Goal: Task Accomplishment & Management: Manage account settings

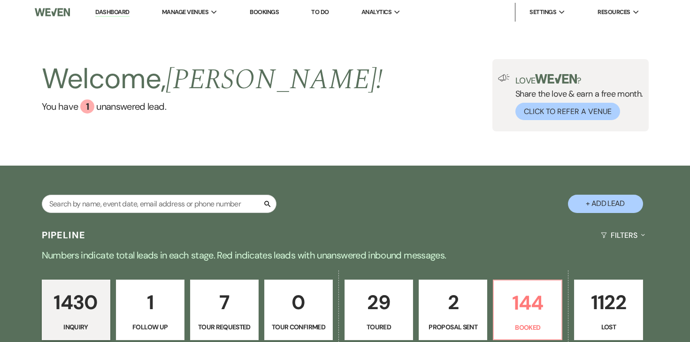
click at [108, 10] on link "Dashboard" at bounding box center [112, 12] width 34 height 9
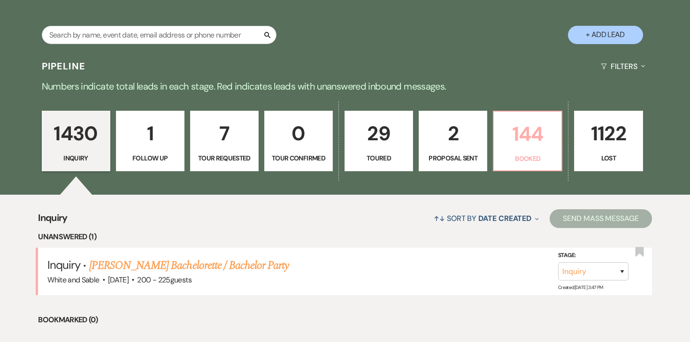
click at [552, 118] on link "144 Booked" at bounding box center [527, 141] width 69 height 61
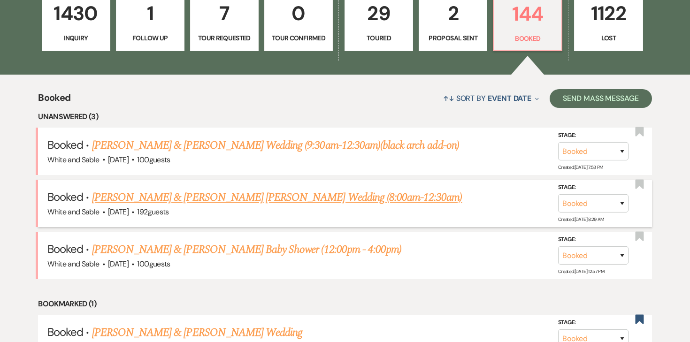
scroll to position [291, 0]
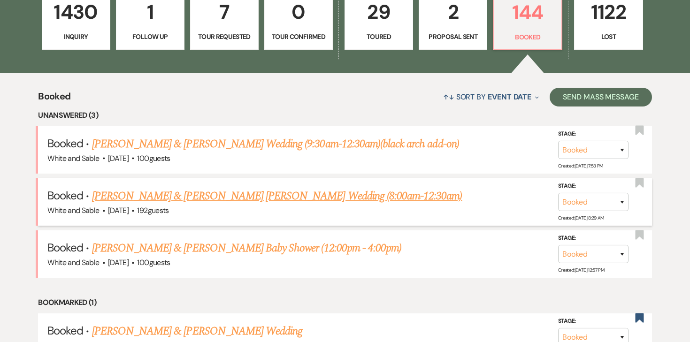
click at [305, 201] on link "[PERSON_NAME] & [PERSON_NAME] [PERSON_NAME] Wedding (8:00am-12:30am)" at bounding box center [277, 196] width 370 height 17
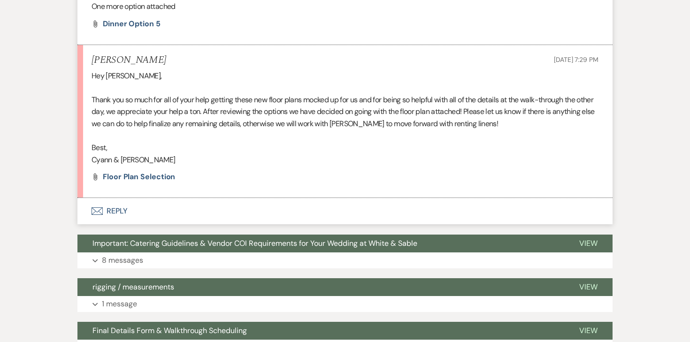
scroll to position [2142, 0]
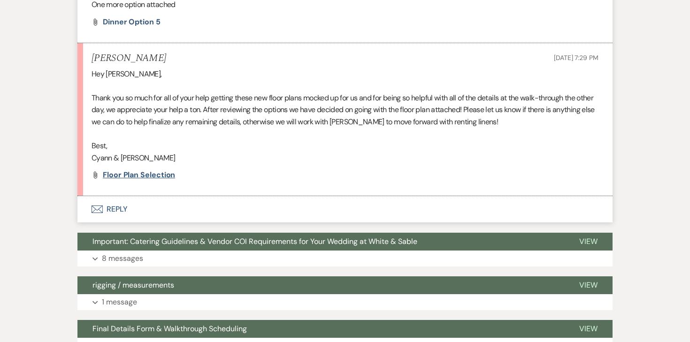
click at [172, 170] on span "Floor Plan Selection" at bounding box center [139, 175] width 72 height 10
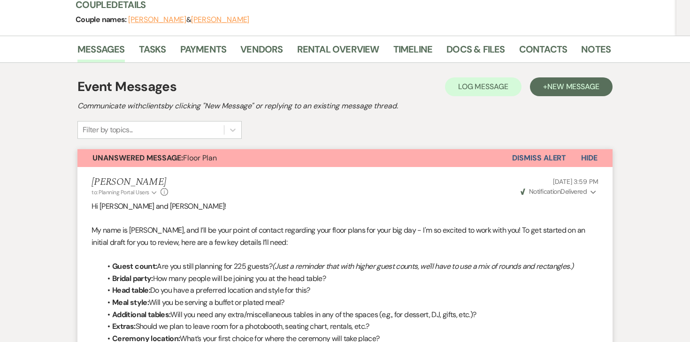
scroll to position [0, 0]
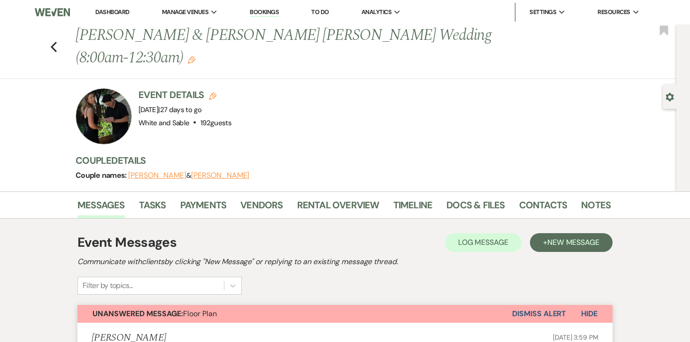
click at [105, 11] on link "Dashboard" at bounding box center [112, 12] width 34 height 8
